Goal: Information Seeking & Learning: Learn about a topic

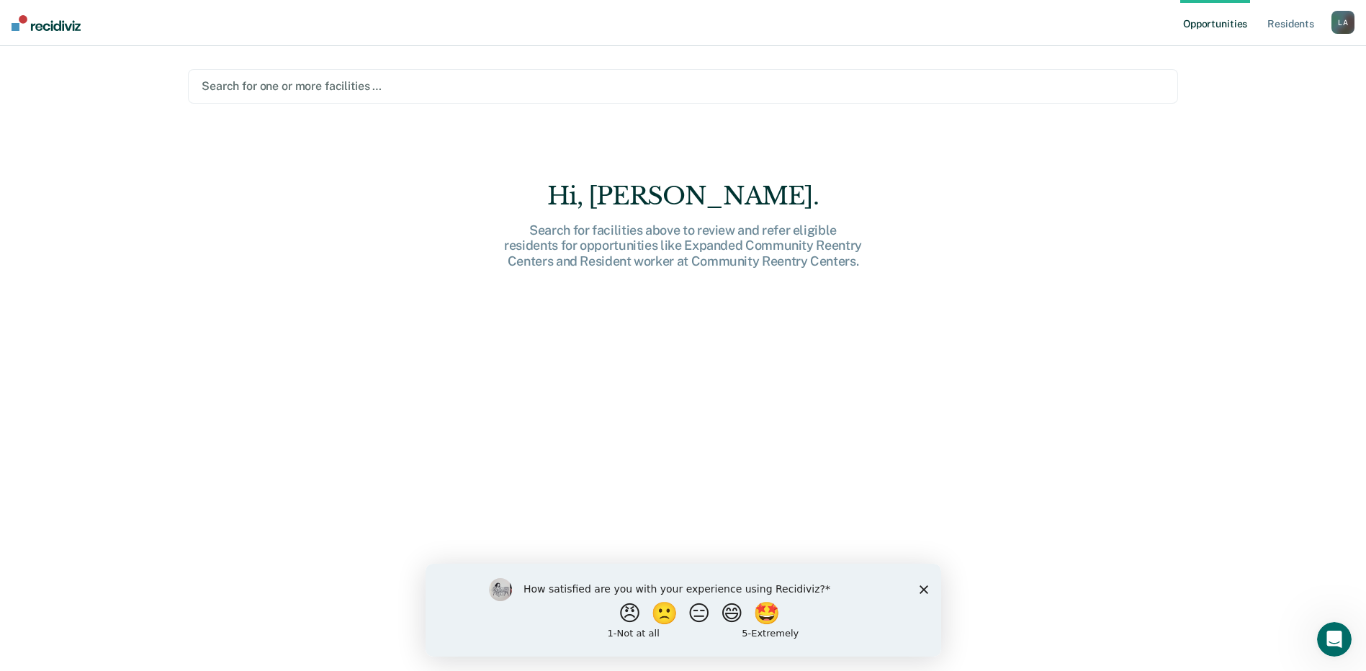
click at [571, 86] on div at bounding box center [683, 86] width 963 height 17
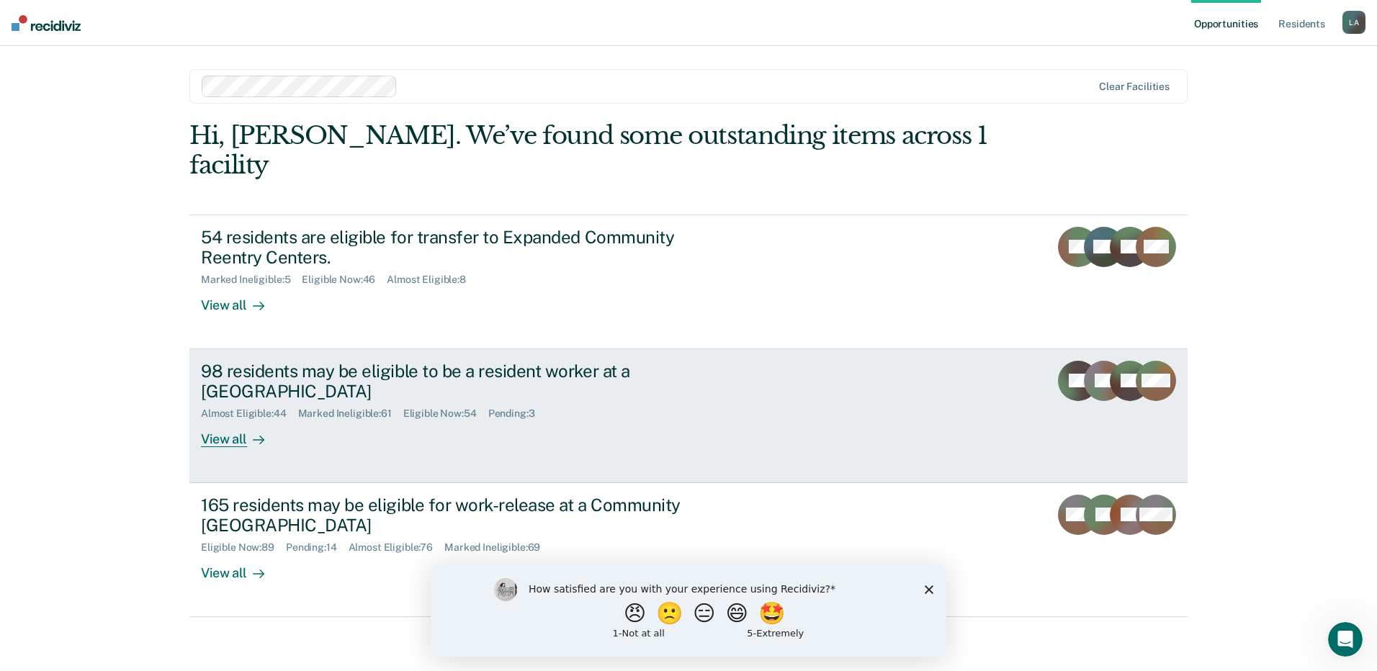
click at [310, 361] on div "98 residents may be eligible to be a resident worker at a [GEOGRAPHIC_DATA]" at bounding box center [454, 382] width 506 height 42
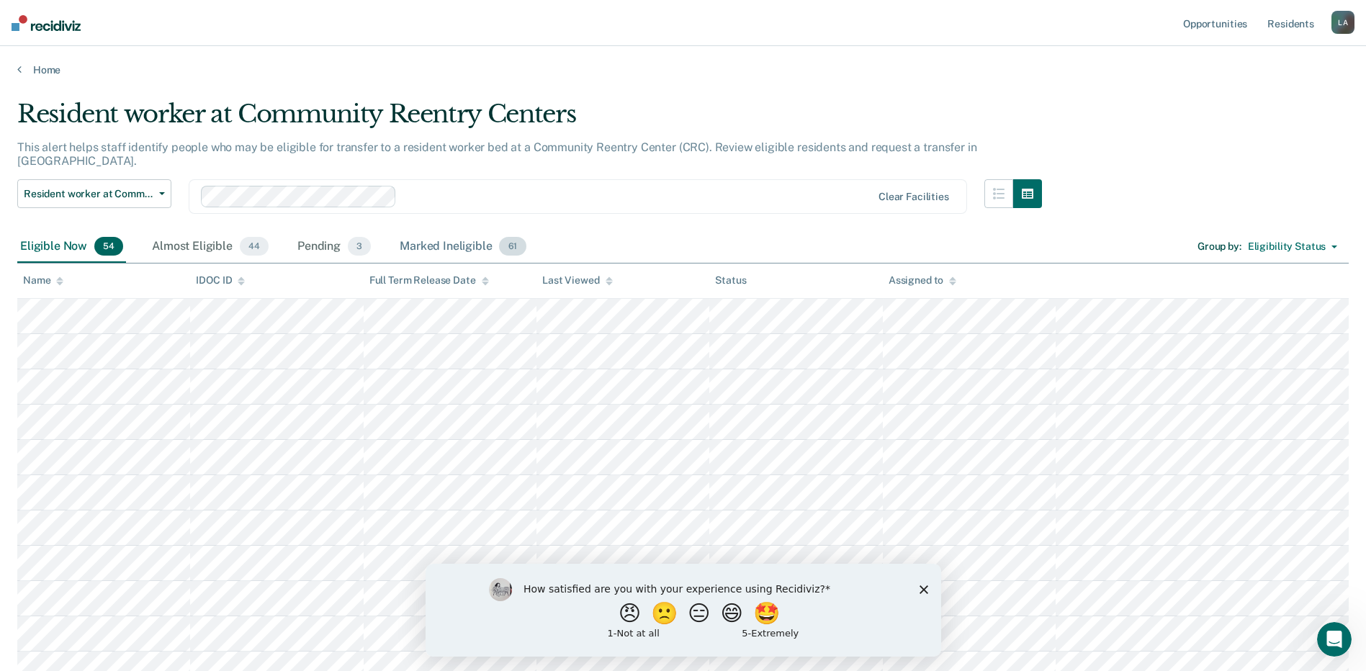
click at [449, 236] on div "Marked Ineligible 61" at bounding box center [463, 247] width 132 height 32
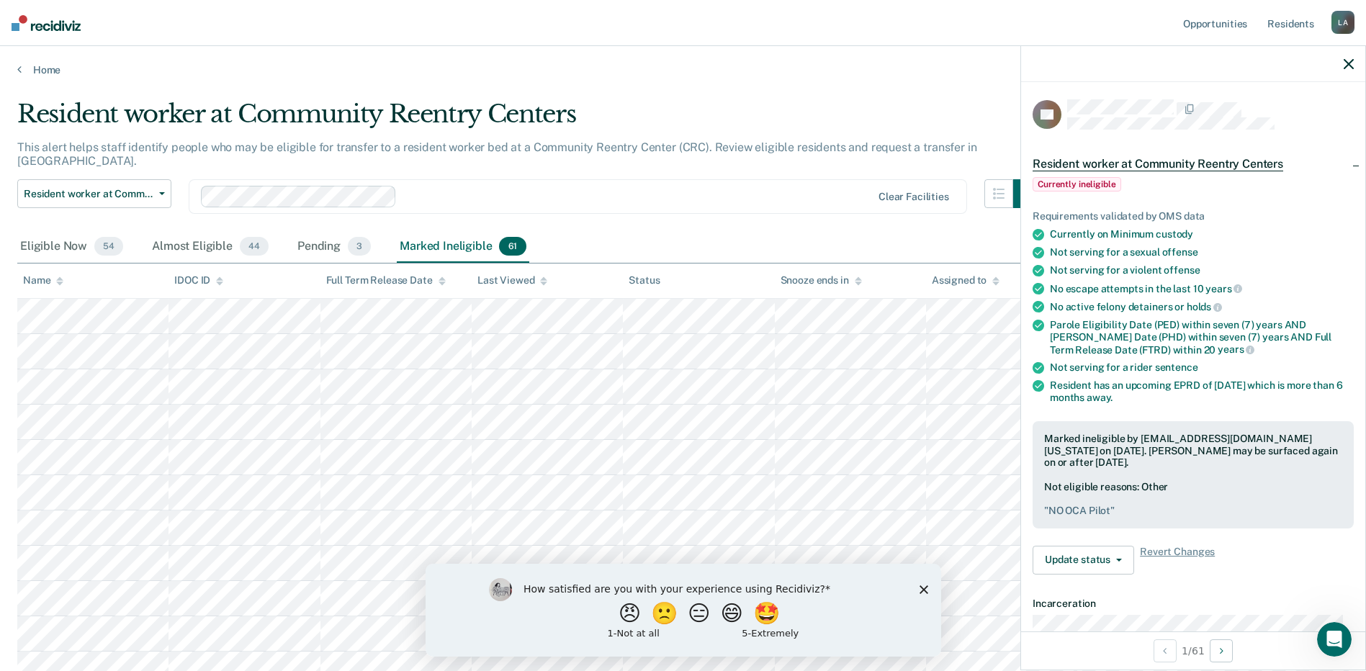
click at [924, 591] on polygon "Close survey" at bounding box center [923, 589] width 9 height 9
